Goal: Task Accomplishment & Management: Complete application form

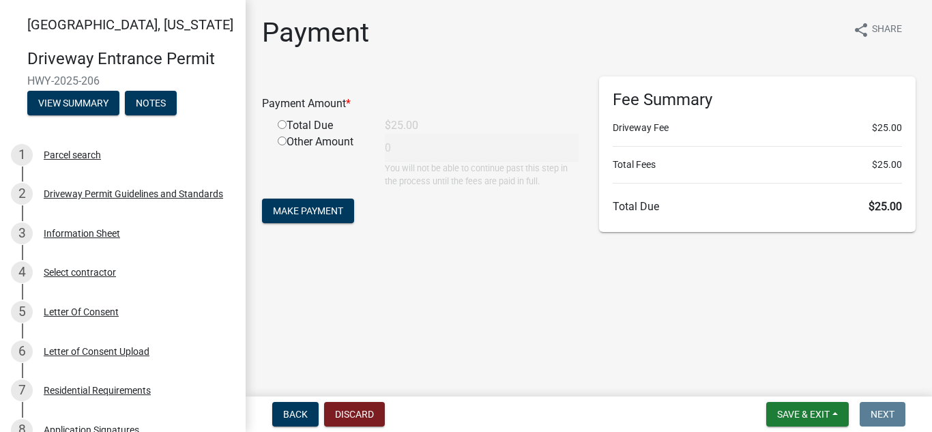
click at [283, 123] on input "radio" at bounding box center [282, 124] width 9 height 9
radio input "true"
type input "25"
click at [319, 211] on span "Make Payment" at bounding box center [308, 210] width 70 height 11
click at [282, 125] on input "radio" at bounding box center [282, 124] width 9 height 9
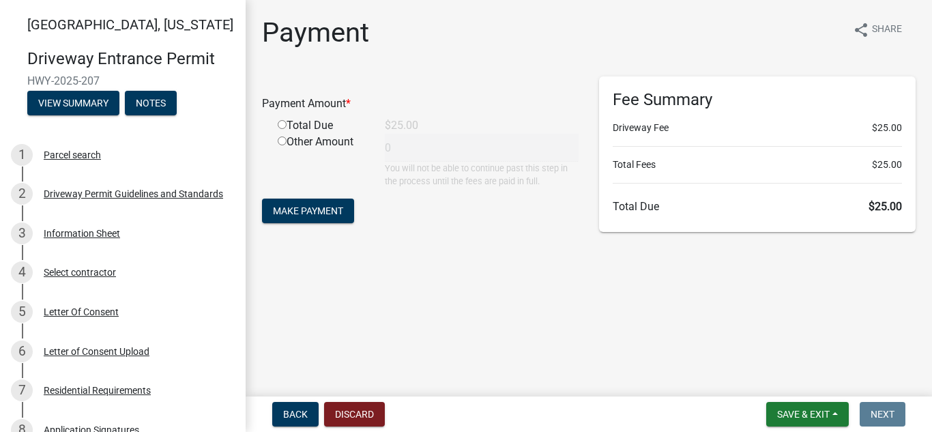
radio input "true"
type input "25"
click at [297, 215] on span "Make Payment" at bounding box center [308, 210] width 70 height 11
click at [282, 125] on input "radio" at bounding box center [282, 124] width 9 height 9
radio input "true"
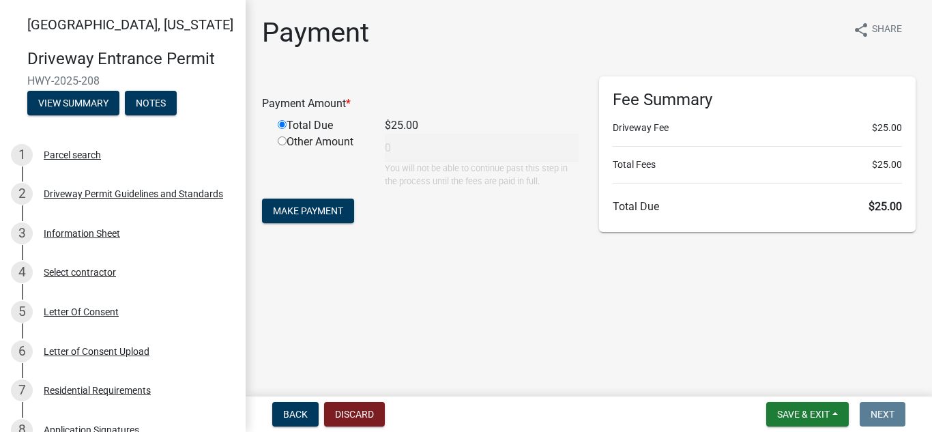
type input "25"
click at [287, 205] on span "Make Payment" at bounding box center [308, 210] width 70 height 11
click at [280, 125] on input "radio" at bounding box center [282, 124] width 9 height 9
radio input "true"
type input "25"
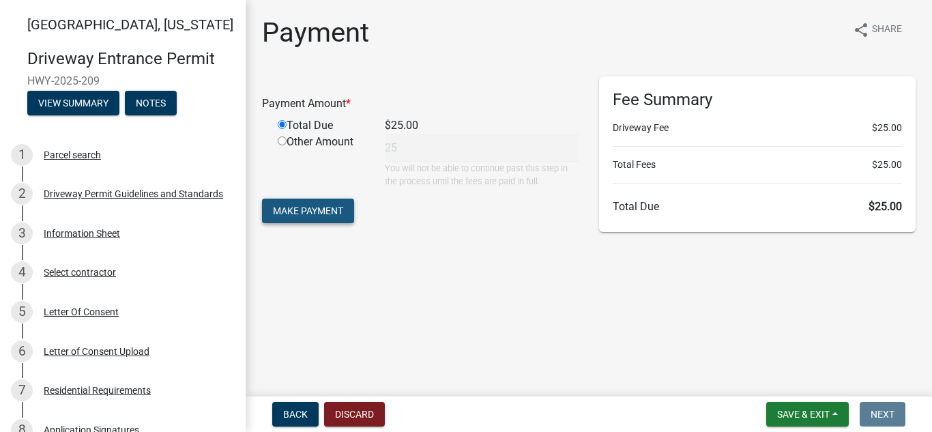
click at [308, 204] on button "Make Payment" at bounding box center [308, 210] width 92 height 25
